Goal: Check status

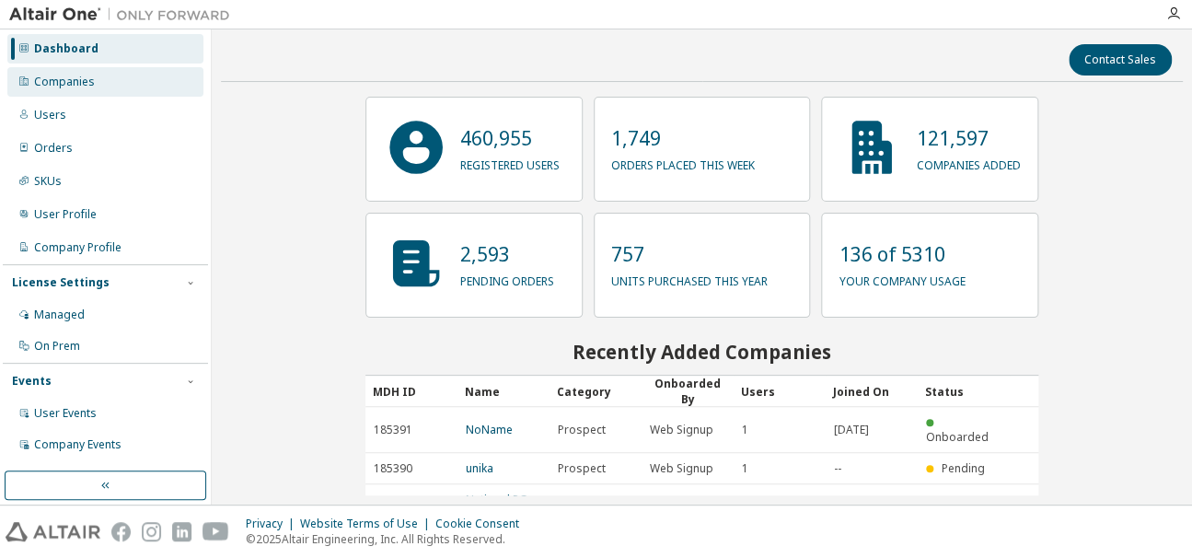
click at [108, 86] on div "Companies" at bounding box center [105, 81] width 196 height 29
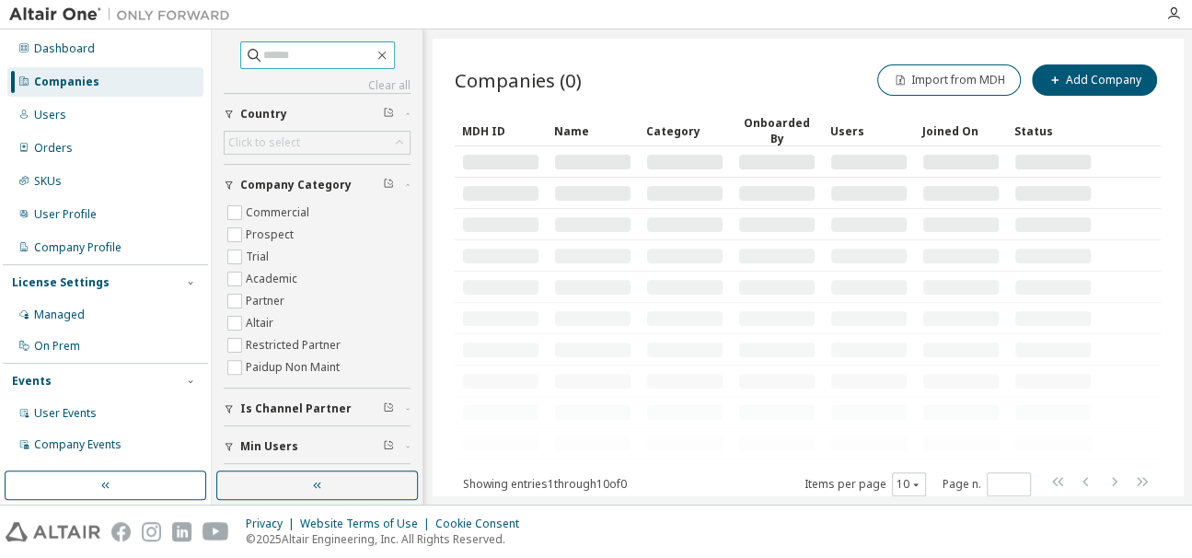
click at [282, 50] on input "text" at bounding box center [318, 55] width 110 height 18
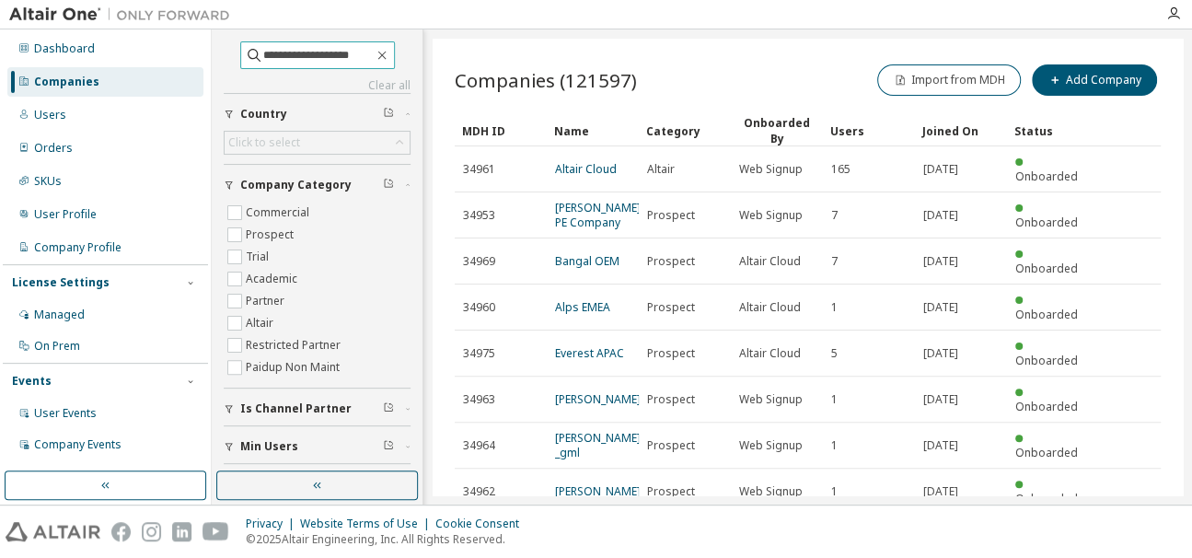
type input "**********"
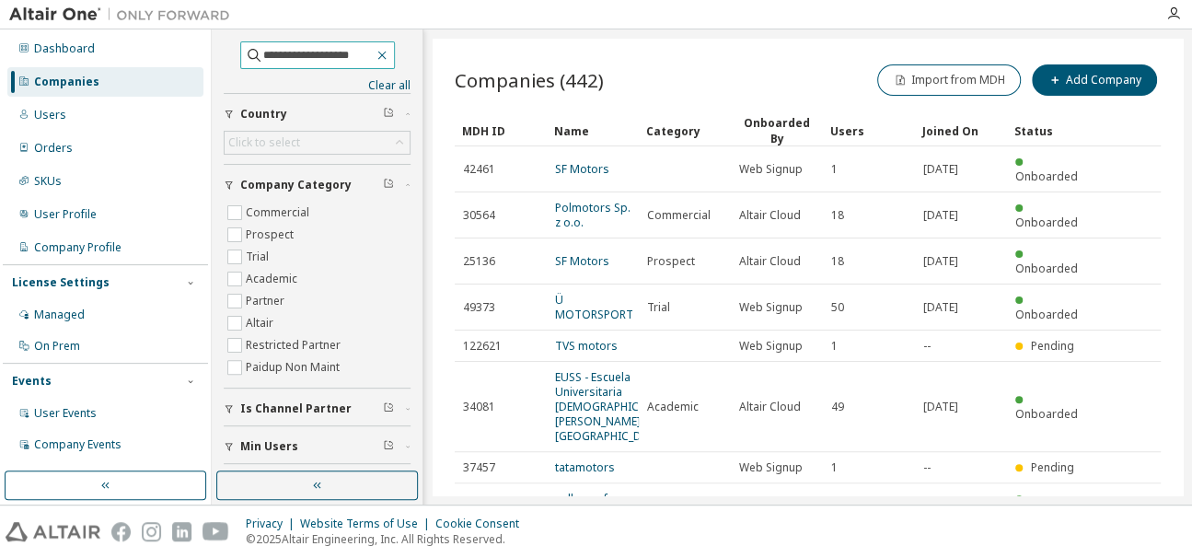
click at [386, 53] on icon "button" at bounding box center [382, 55] width 15 height 15
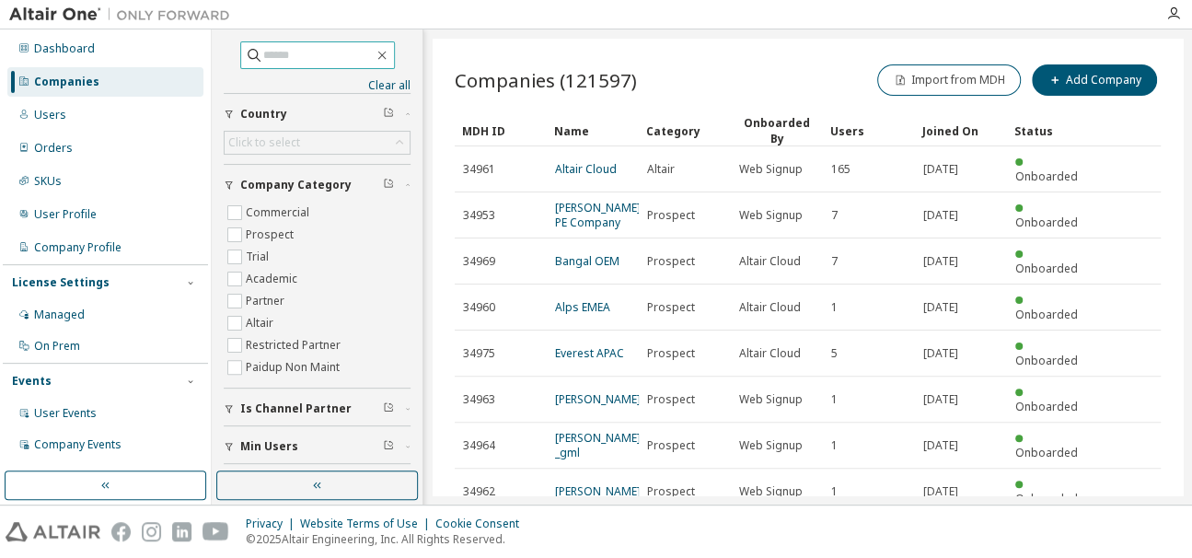
click at [313, 52] on input "text" at bounding box center [318, 55] width 110 height 18
type input "**********"
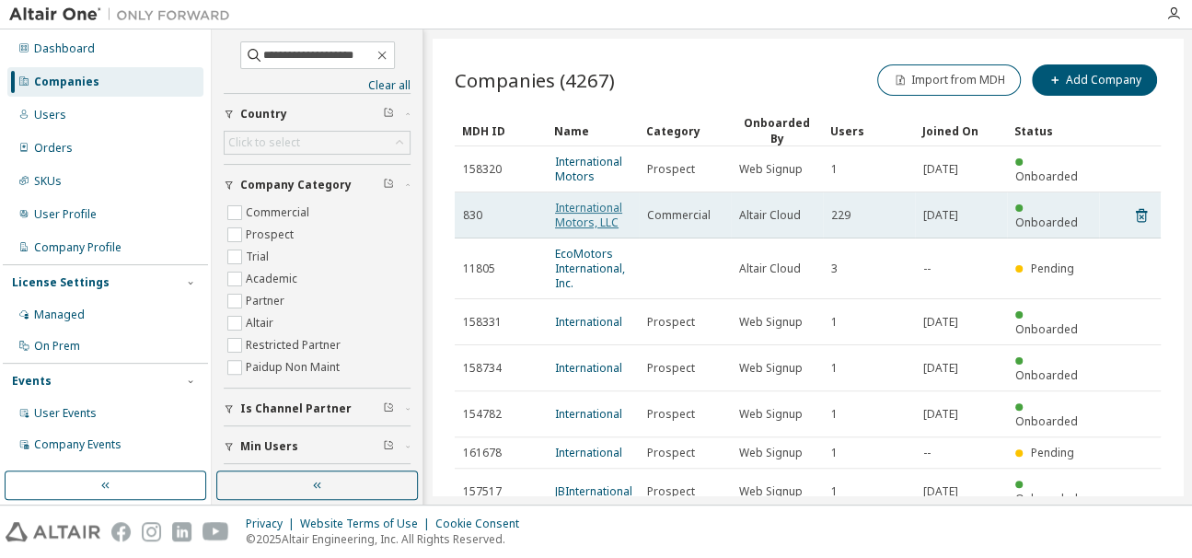
click at [590, 216] on link "International Motors, LLC" at bounding box center [588, 215] width 67 height 30
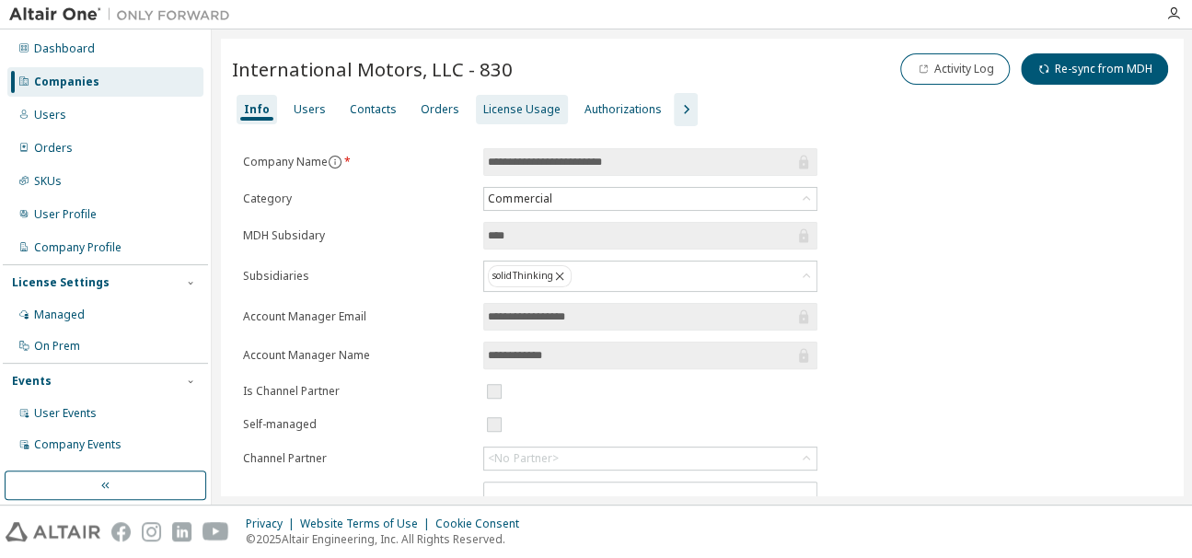
click at [501, 109] on div "License Usage" at bounding box center [521, 109] width 77 height 15
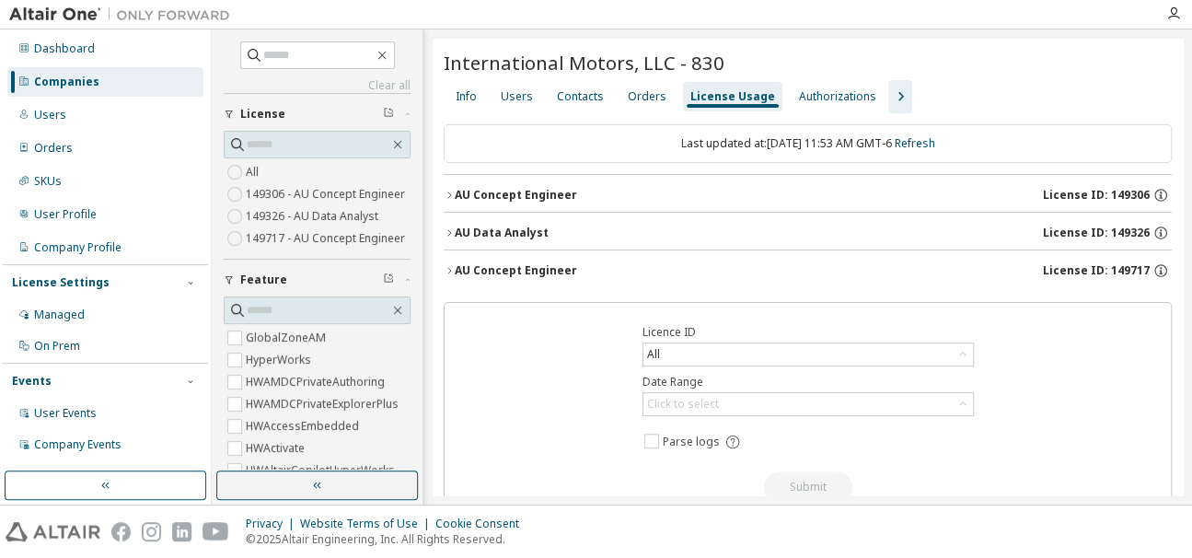
click at [448, 192] on icon "button" at bounding box center [449, 195] width 11 height 11
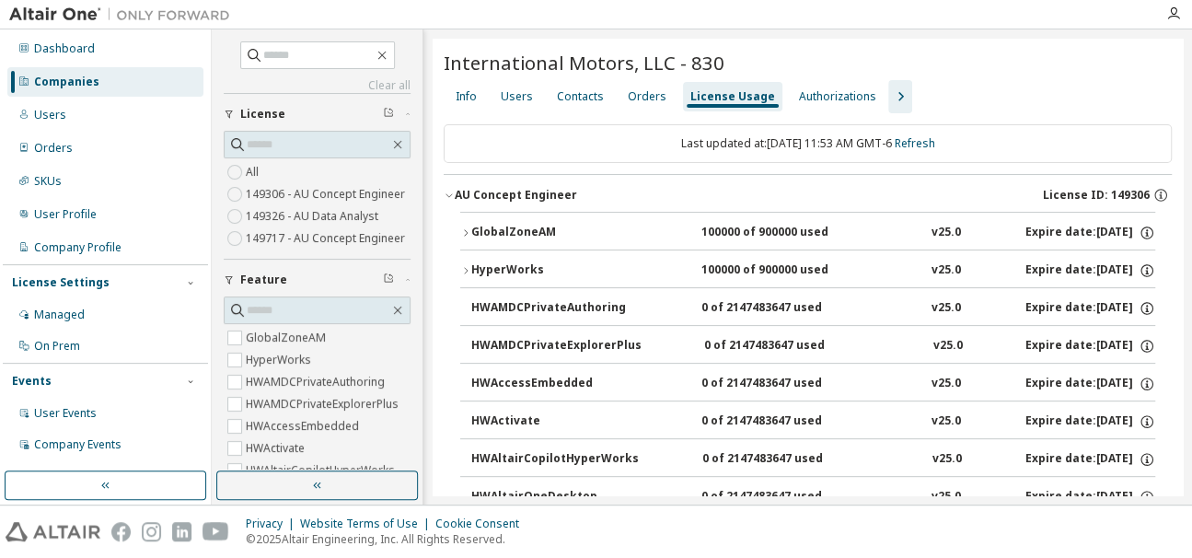
click at [461, 232] on icon "button" at bounding box center [465, 232] width 11 height 11
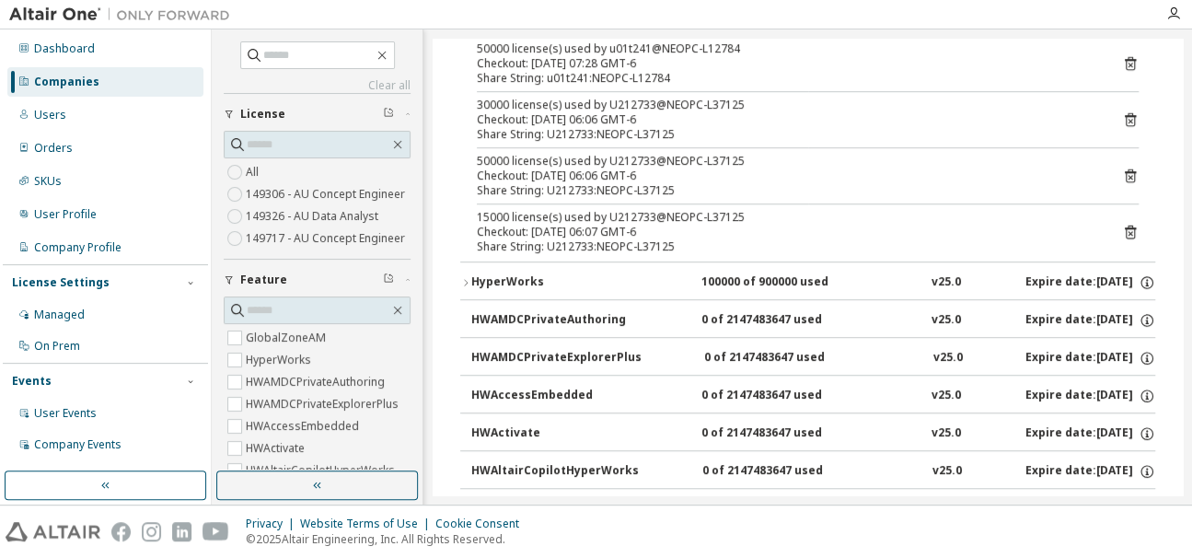
scroll to position [162, 0]
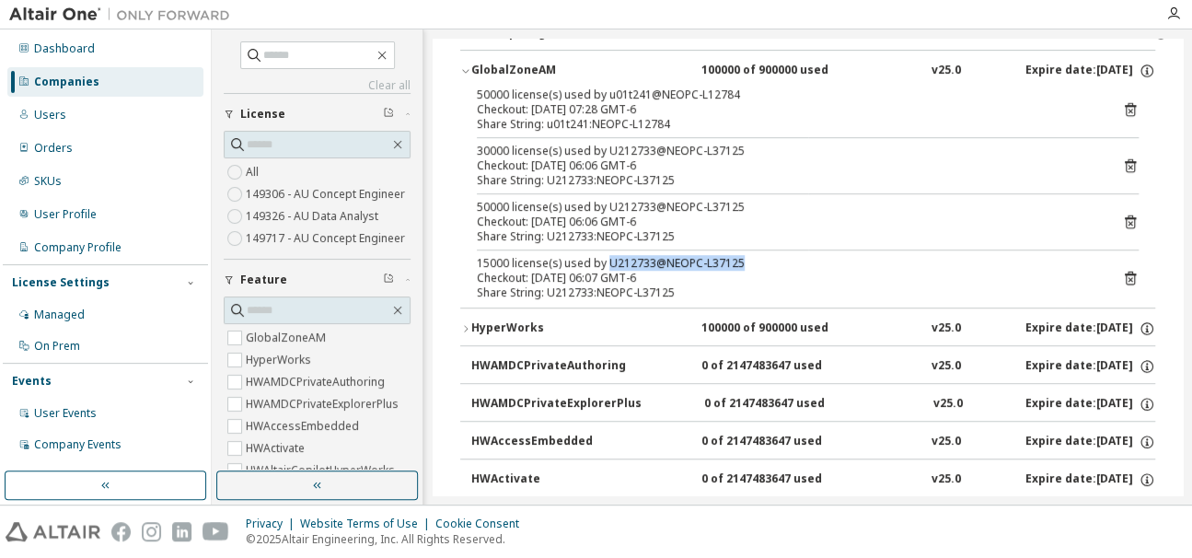
drag, startPoint x: 605, startPoint y: 263, endPoint x: 745, endPoint y: 268, distance: 139.9
click at [745, 268] on div "15000 license(s) used by U212733@NEOPC-L37125" at bounding box center [785, 263] width 617 height 15
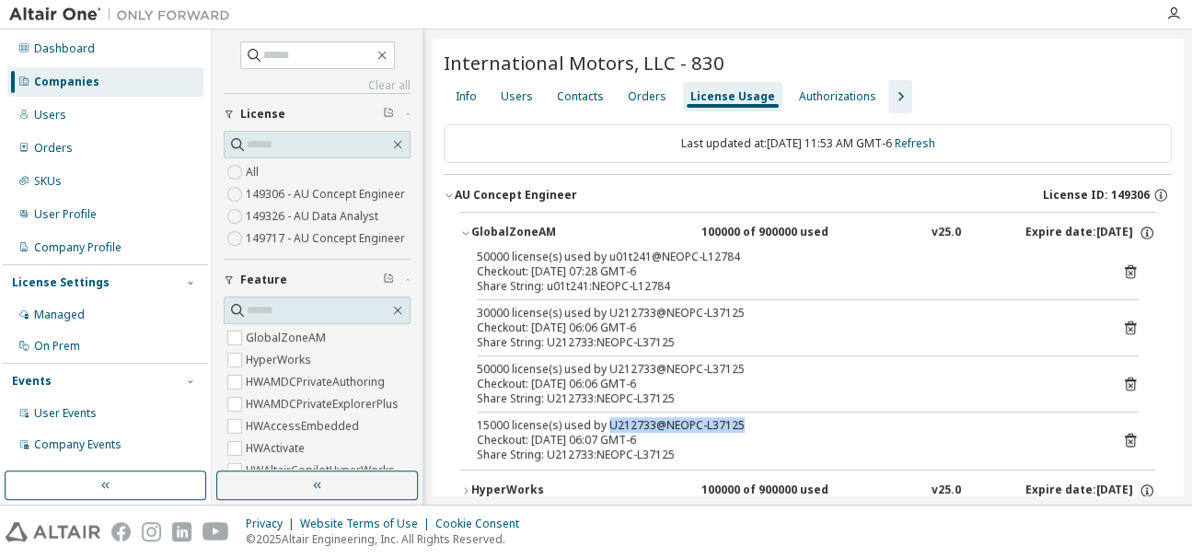
scroll to position [0, 0]
click at [467, 230] on icon "button" at bounding box center [465, 232] width 11 height 11
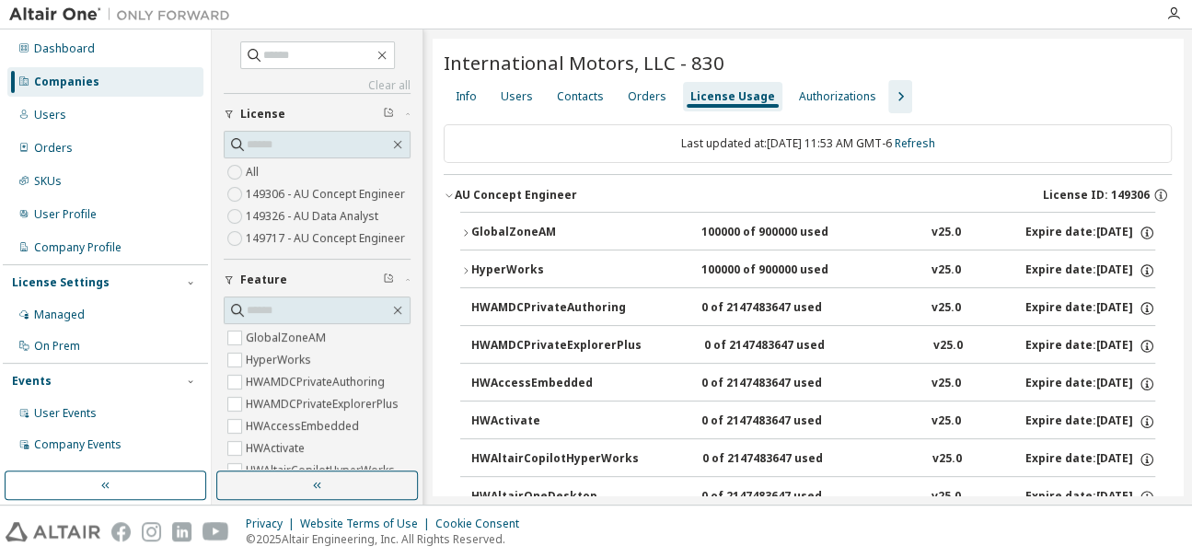
click at [448, 193] on icon "button" at bounding box center [449, 195] width 11 height 11
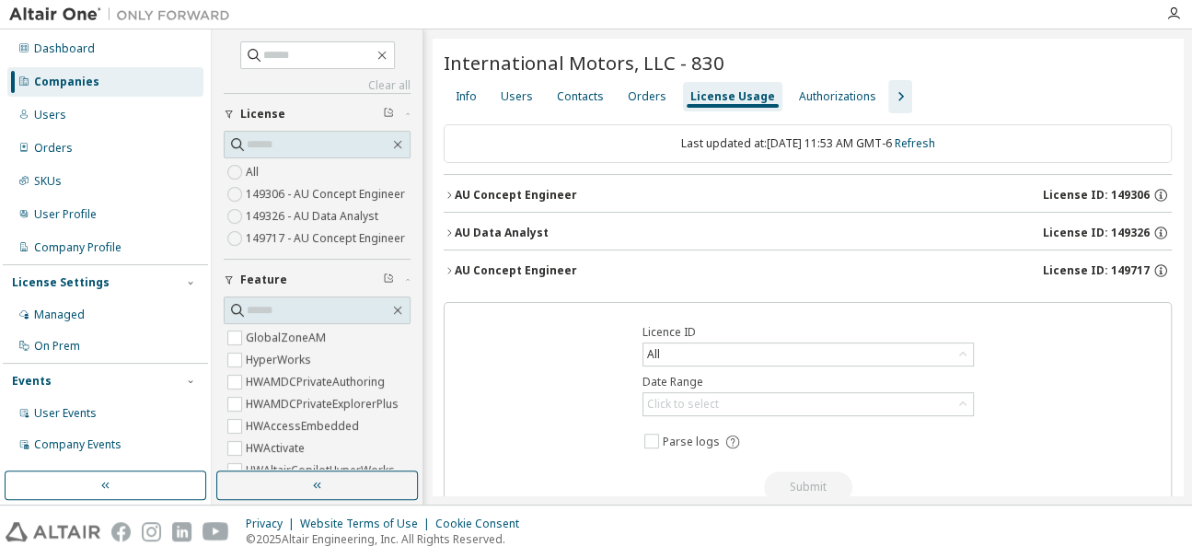
click at [446, 235] on icon "button" at bounding box center [449, 232] width 11 height 11
